Goal: Information Seeking & Learning: Learn about a topic

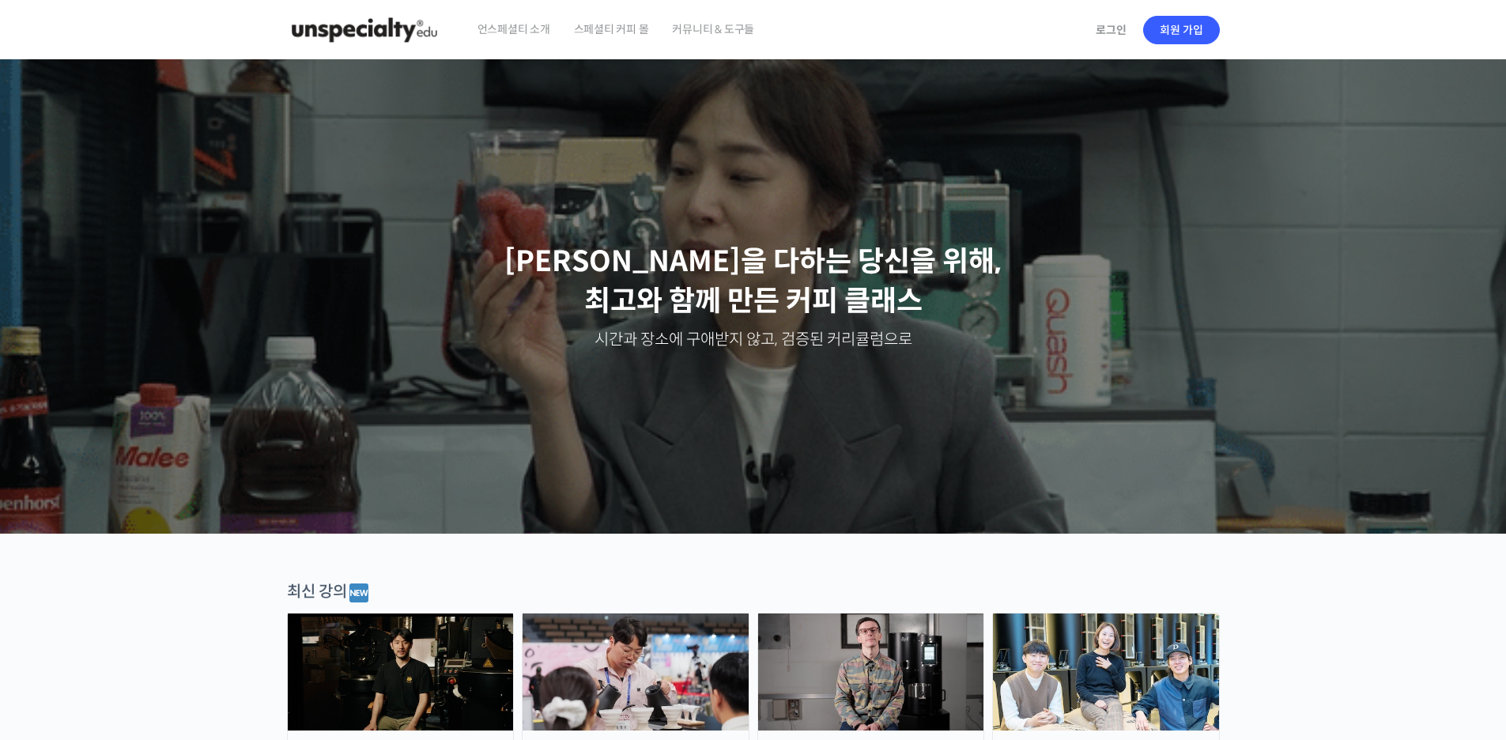
click at [520, 28] on span "언스페셜티 소개" at bounding box center [514, 29] width 73 height 60
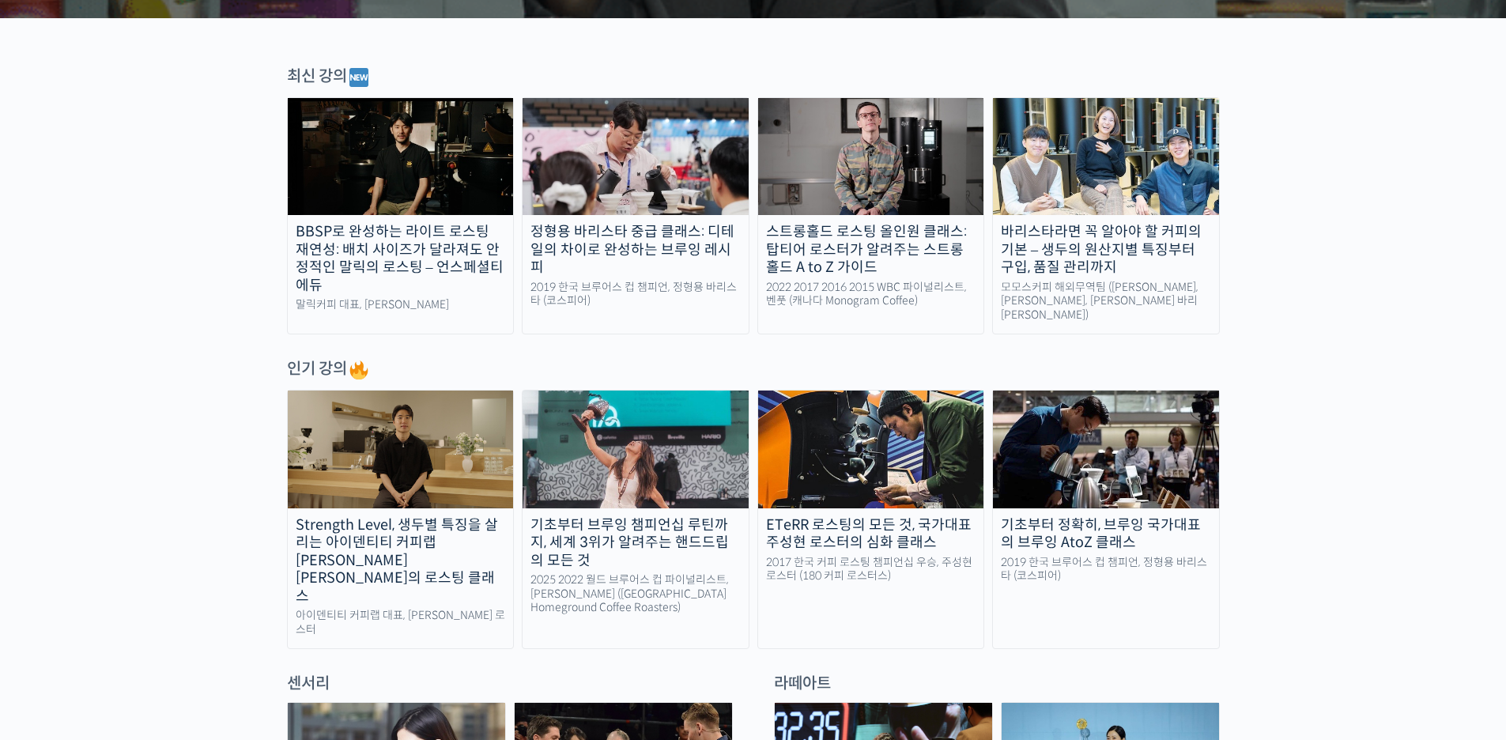
scroll to position [633, 0]
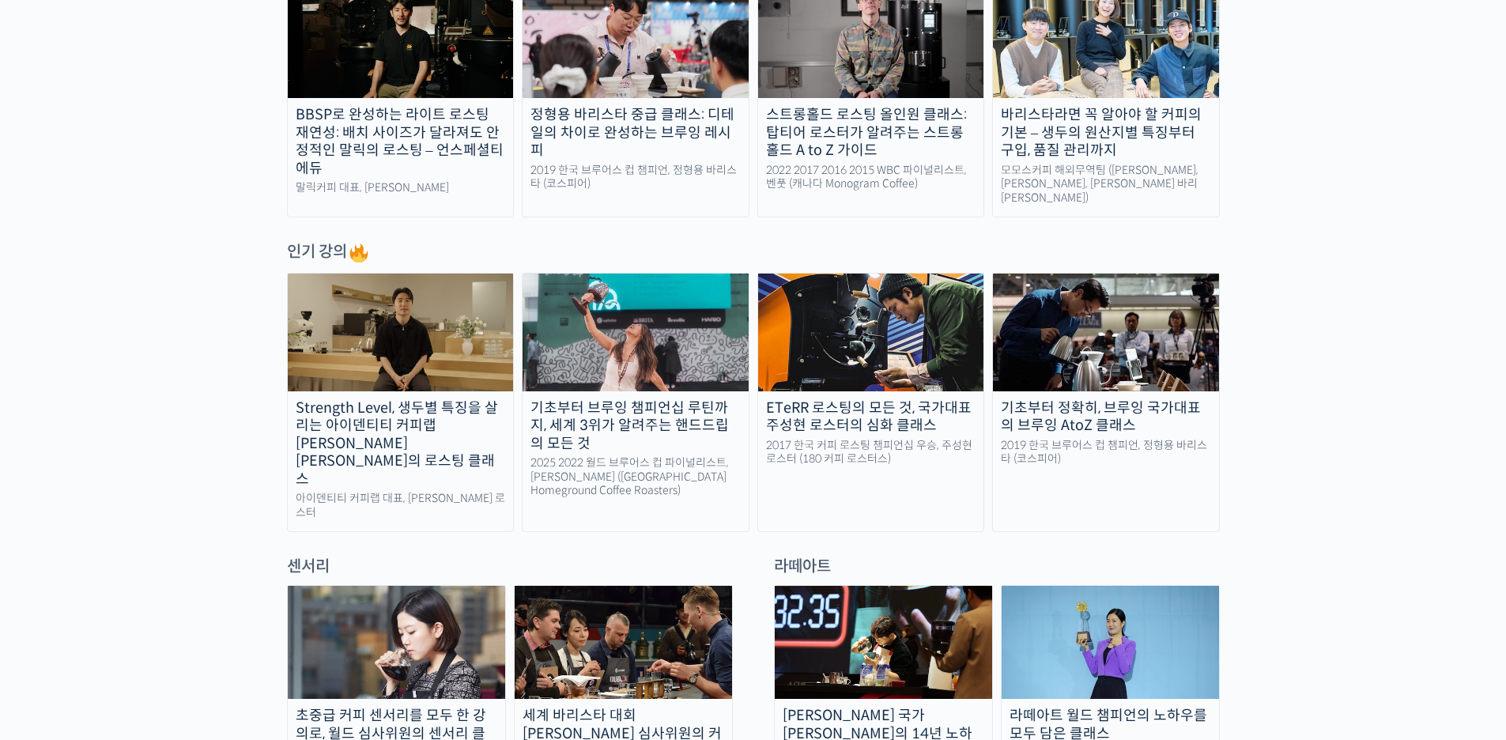
click at [444, 422] on div "Strength Level, 생두별 특징을 살리는 아이덴티티 커피랩 [PERSON_NAME] [PERSON_NAME]의 로스팅 클래스" at bounding box center [401, 443] width 226 height 89
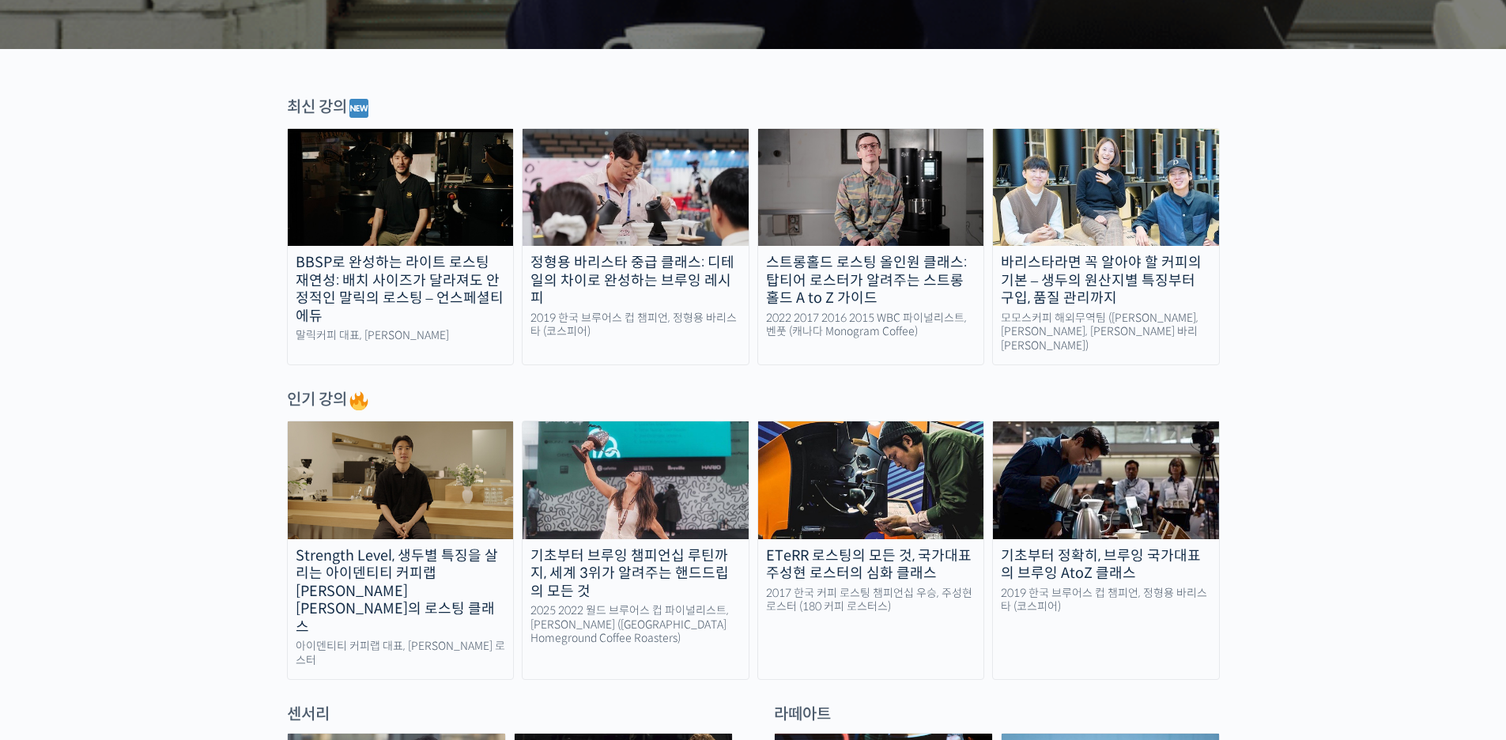
scroll to position [474, 0]
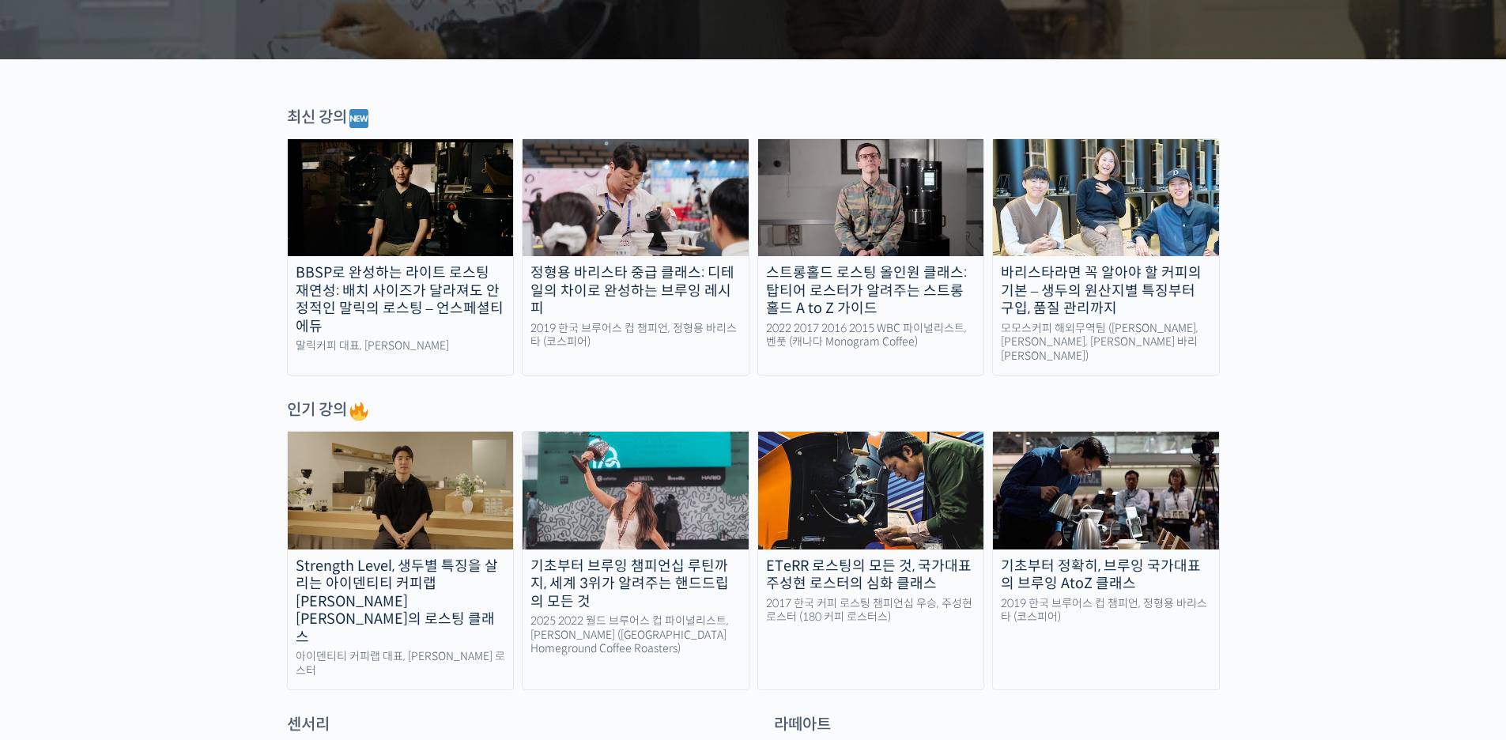
click at [697, 497] on img at bounding box center [636, 490] width 226 height 117
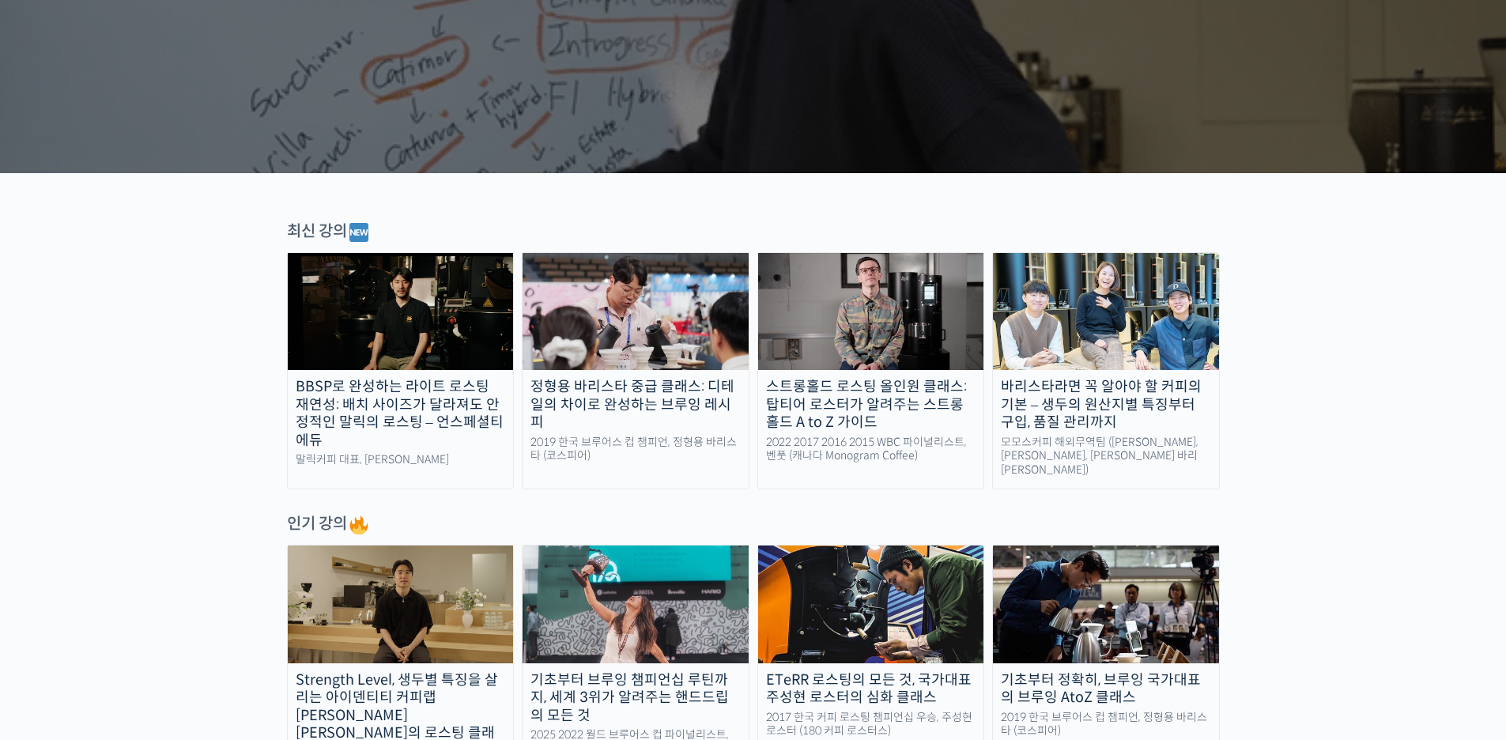
scroll to position [316, 0]
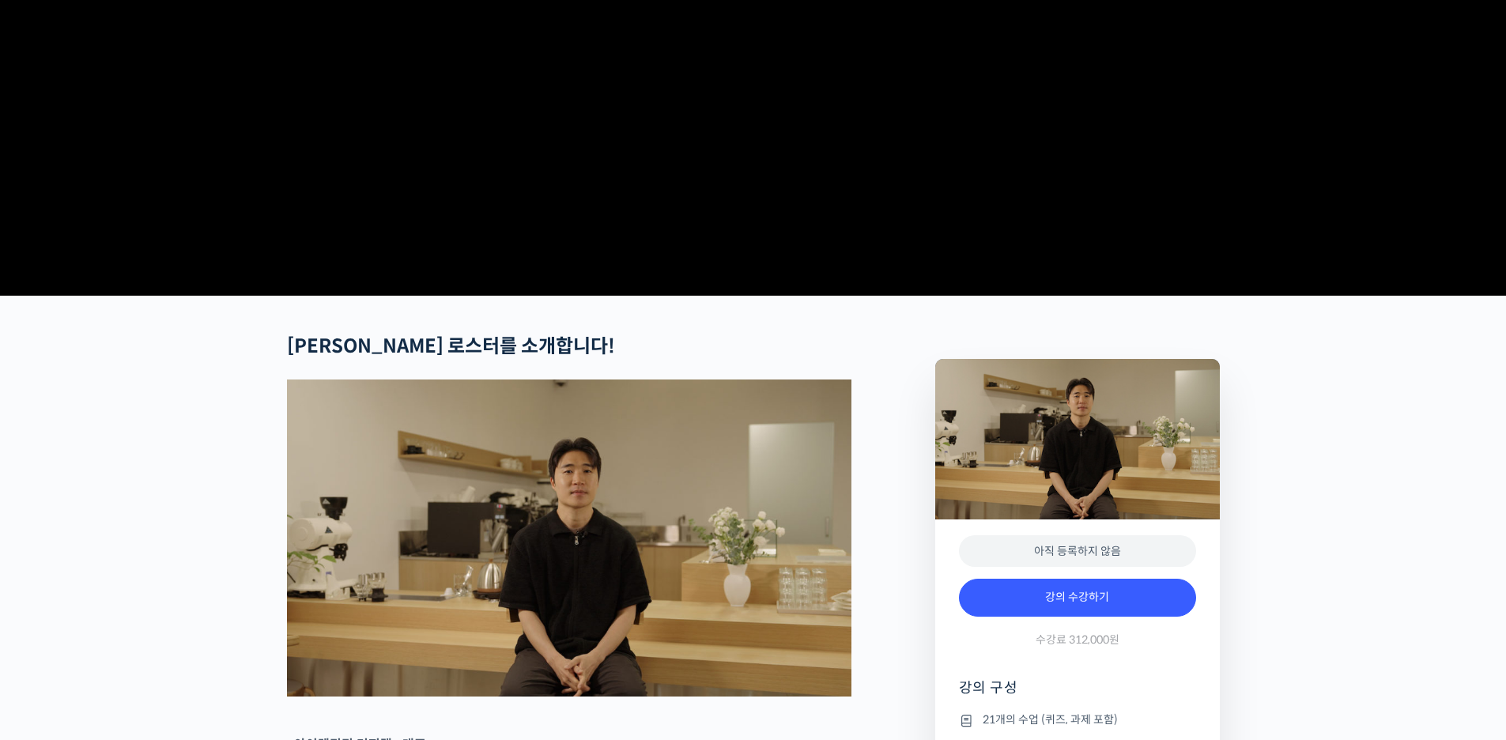
scroll to position [633, 0]
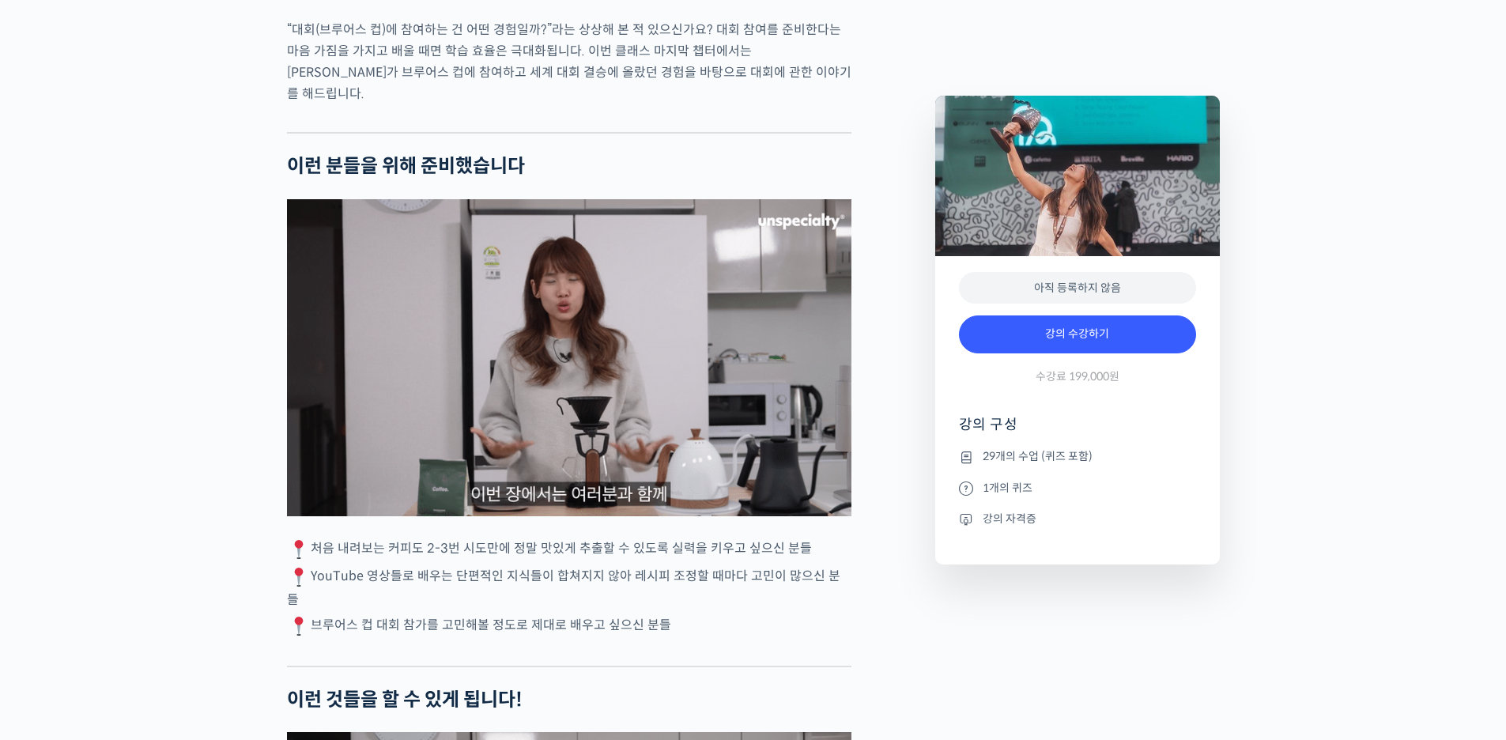
scroll to position [3558, 0]
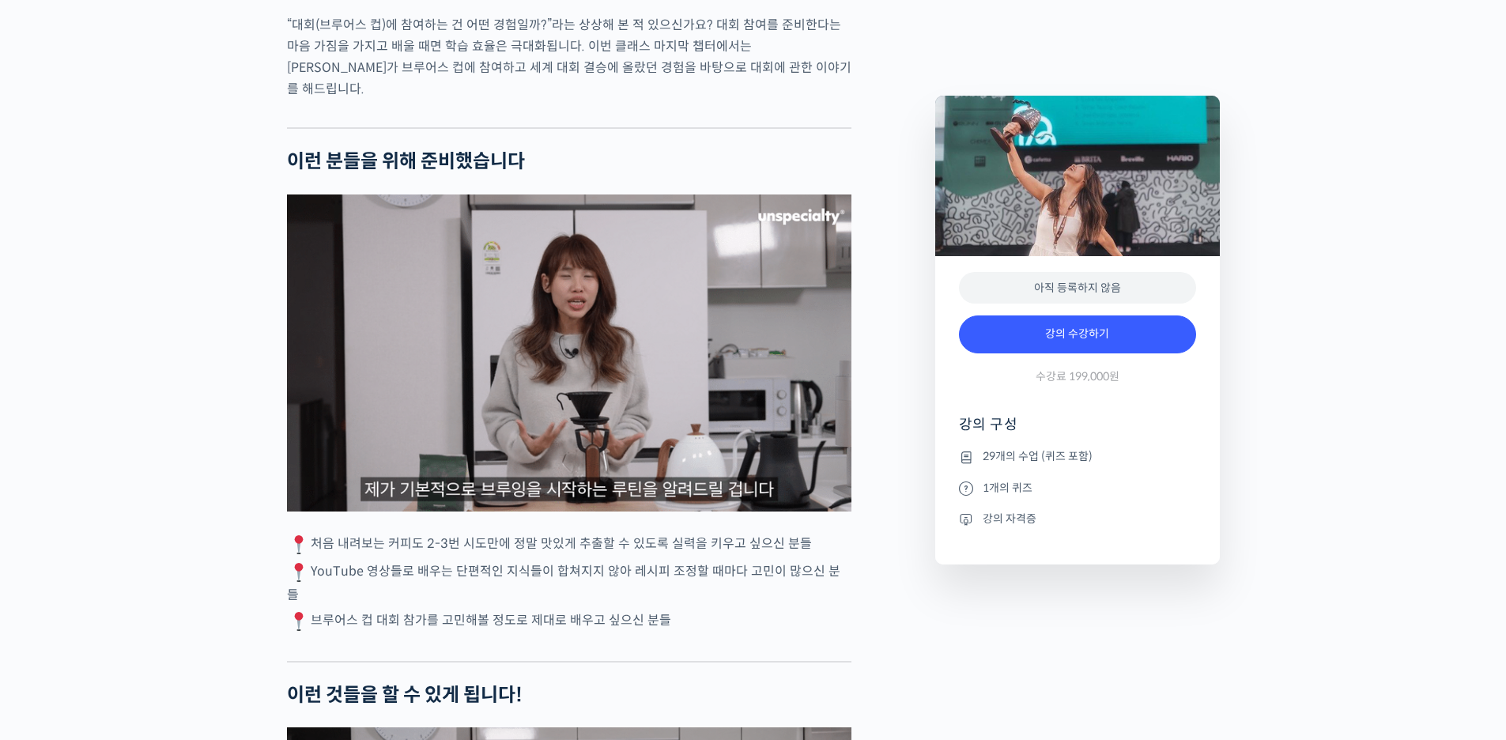
drag, startPoint x: 904, startPoint y: 539, endPoint x: 883, endPoint y: 525, distance: 25.0
